Goal: Information Seeking & Learning: Find specific page/section

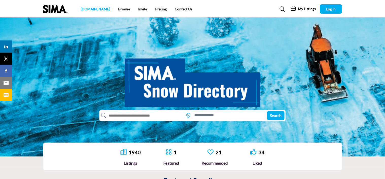
click at [84, 9] on link "[DOMAIN_NAME]" at bounding box center [95, 9] width 29 height 4
click at [124, 116] on input "text" at bounding box center [143, 116] width 74 height 8
type input "********"
click at [267, 111] on button "Search" at bounding box center [275, 115] width 17 height 9
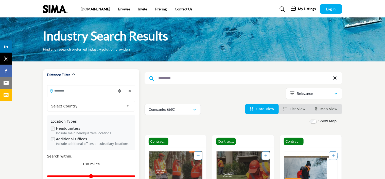
click at [67, 92] on input "Search Location" at bounding box center [81, 91] width 68 height 10
click at [71, 108] on span "Select Country" at bounding box center [87, 106] width 73 height 6
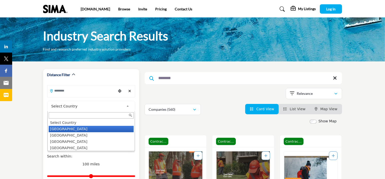
click at [69, 127] on li "United States" at bounding box center [91, 129] width 85 height 6
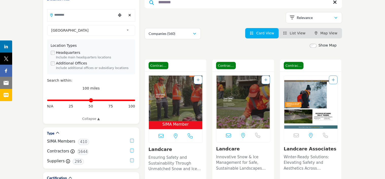
scroll to position [101, 0]
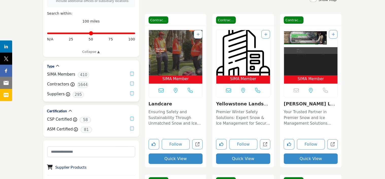
scroll to position [152, 0]
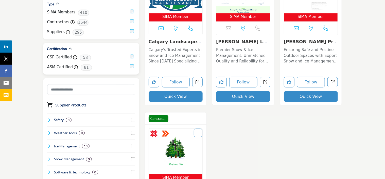
scroll to position [228, 0]
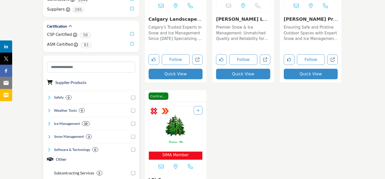
click at [48, 122] on icon at bounding box center [49, 124] width 4 height 4
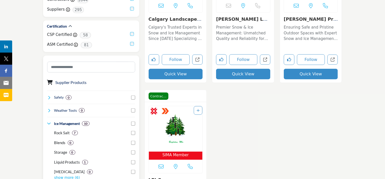
click at [48, 122] on icon at bounding box center [49, 124] width 4 height 4
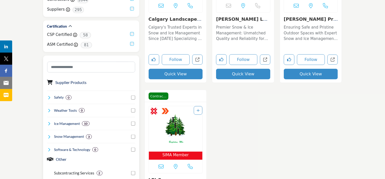
click at [49, 136] on icon at bounding box center [49, 137] width 4 height 4
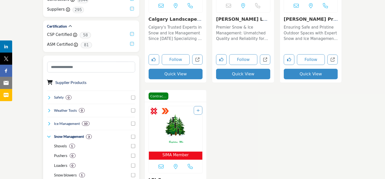
click at [49, 136] on icon at bounding box center [49, 137] width 4 height 4
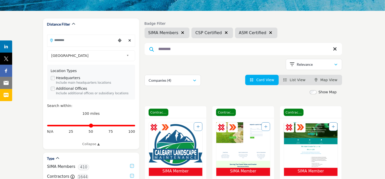
scroll to position [0, 0]
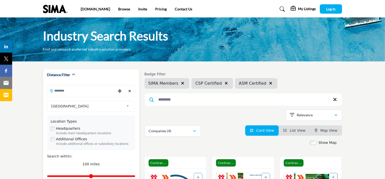
click at [64, 92] on input "Search Location" at bounding box center [81, 91] width 68 height 10
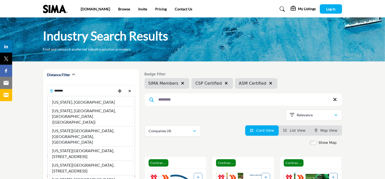
drag, startPoint x: 62, startPoint y: 104, endPoint x: 42, endPoint y: 96, distance: 20.9
click at [61, 104] on li "Illinois, USA" at bounding box center [90, 102] width 83 height 8
type input "**********"
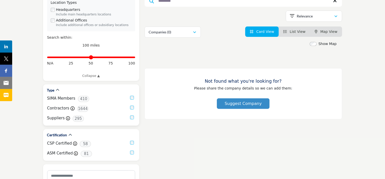
scroll to position [127, 0]
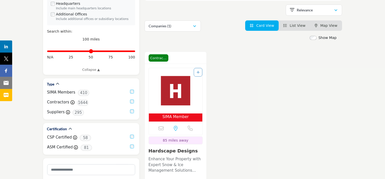
scroll to position [152, 0]
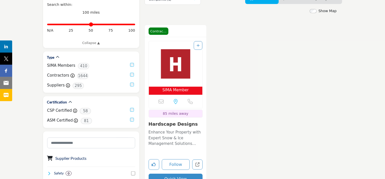
click at [171, 134] on p "Enhance Your Property with Expert Snow & Ice Management Solutions Specializing …" at bounding box center [176, 138] width 54 height 17
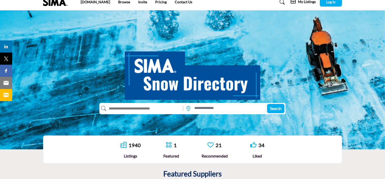
scroll to position [5, 0]
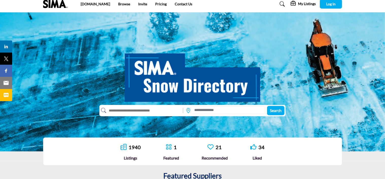
click at [121, 113] on input "text" at bounding box center [143, 111] width 74 height 8
type input "*******"
click at [274, 109] on span "Search" at bounding box center [276, 110] width 12 height 5
